Goal: Check status

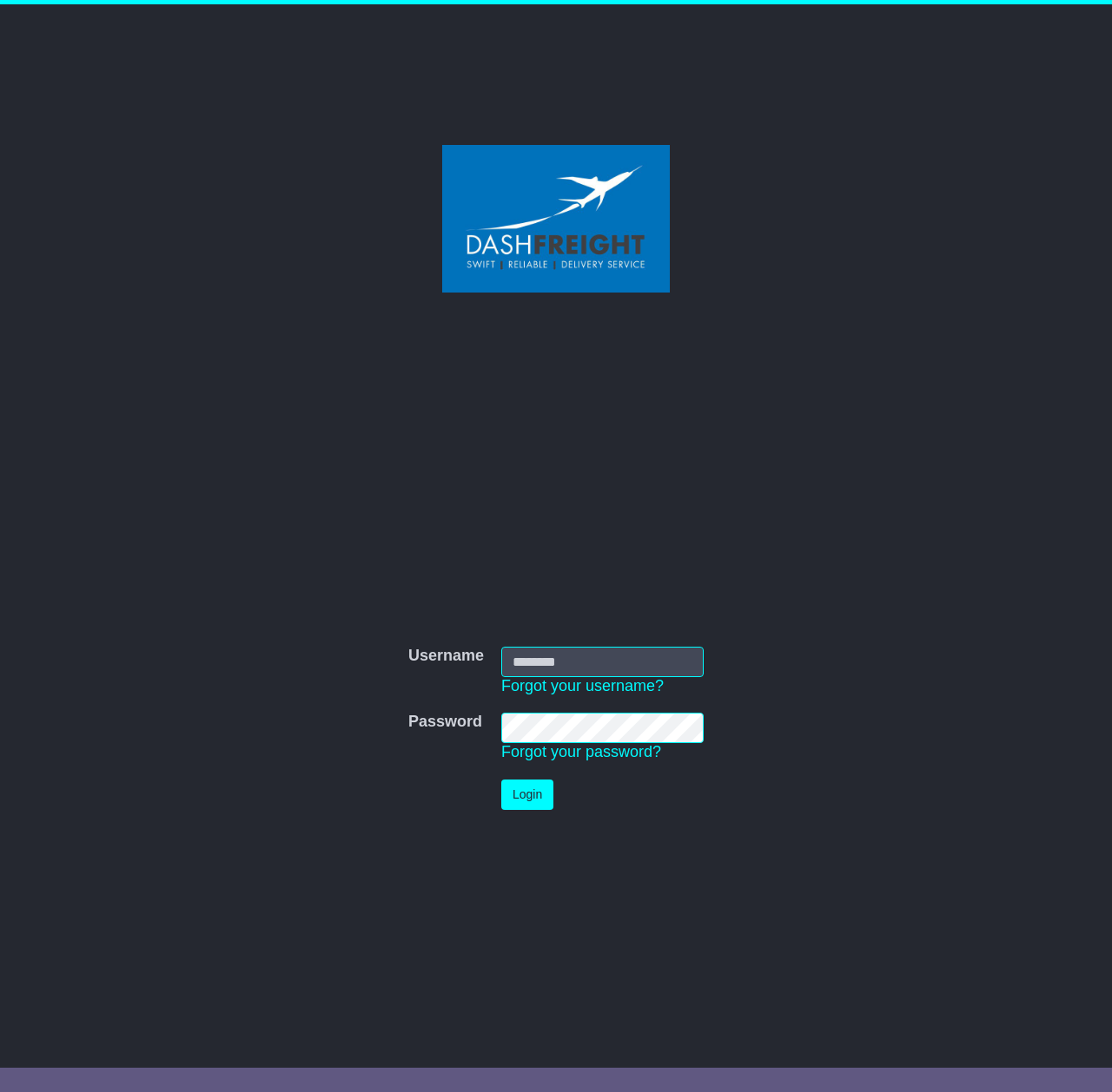
type input "**********"
click at [535, 794] on button "Login" at bounding box center [527, 794] width 52 height 30
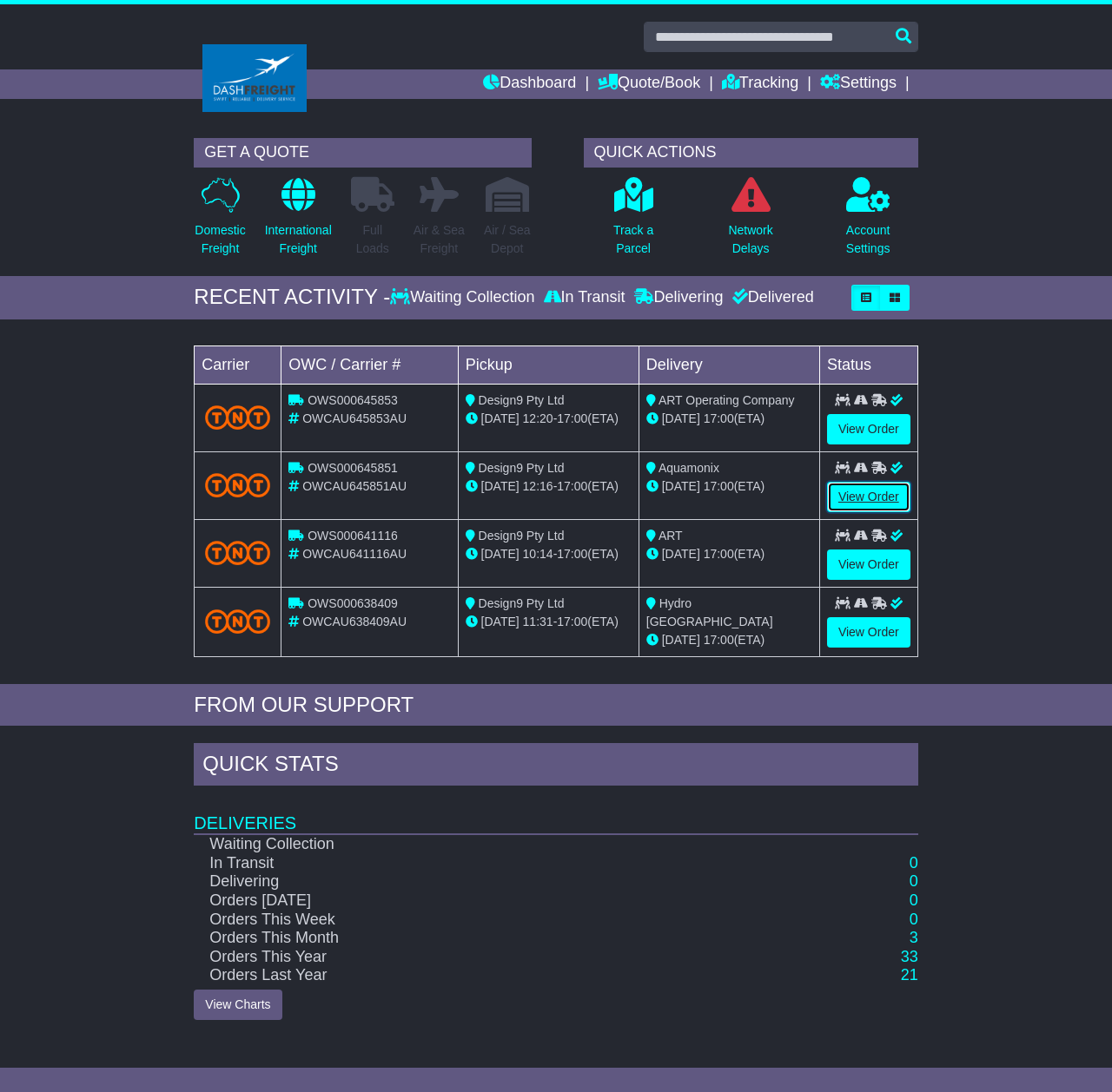
click at [851, 498] on link "View Order" at bounding box center [867, 496] width 83 height 30
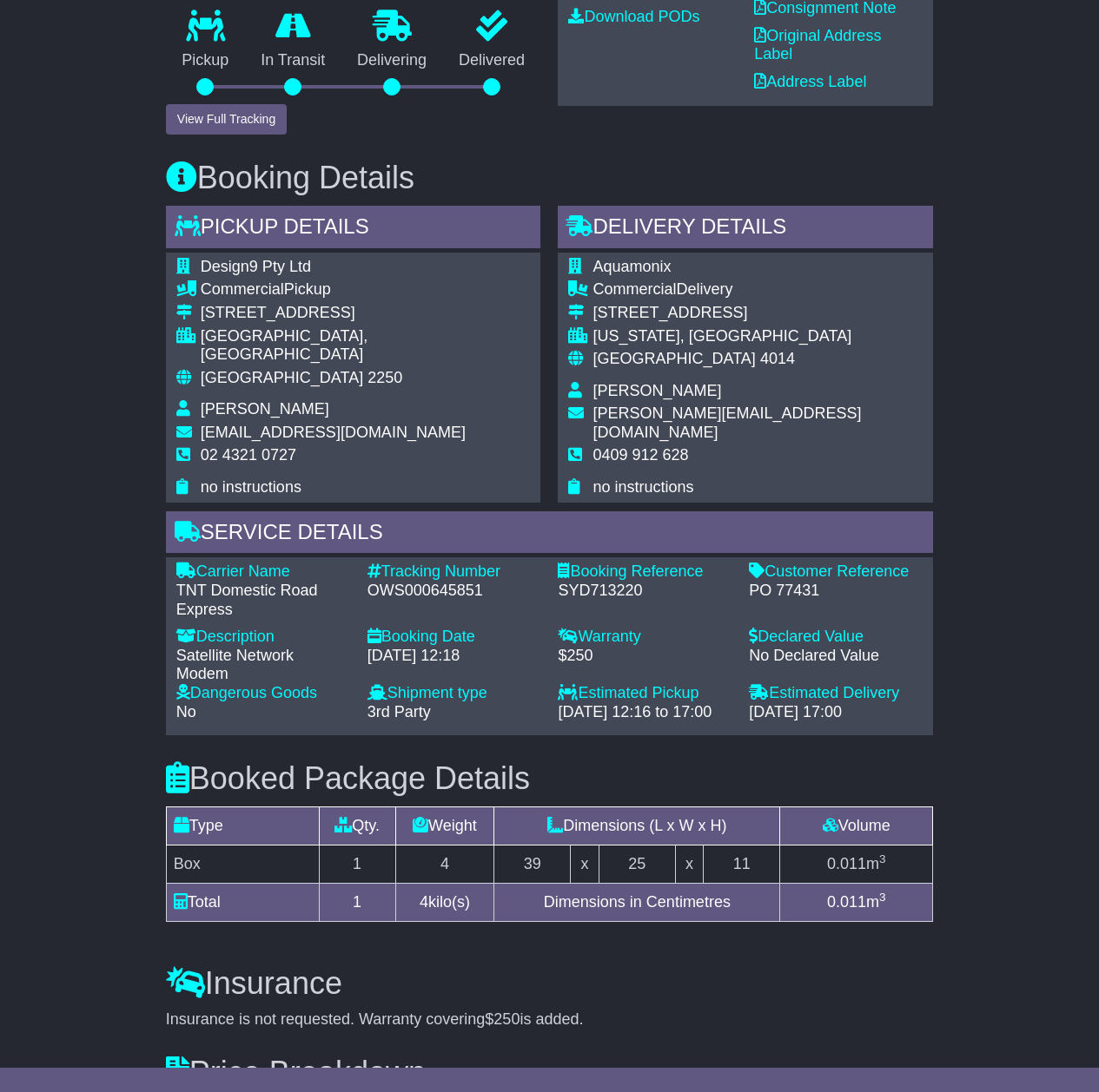
scroll to position [517, 0]
